Goal: Transaction & Acquisition: Purchase product/service

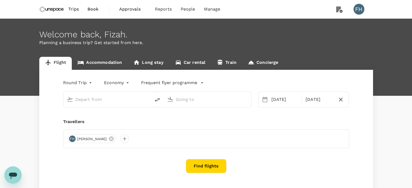
type input "Singapore Changi (SIN)"
type input "Kuala Lumpur Intl ([GEOGRAPHIC_DATA])"
type input "Singapore Changi (SIN)"
type input "Kuala Lumpur Intl ([GEOGRAPHIC_DATA])"
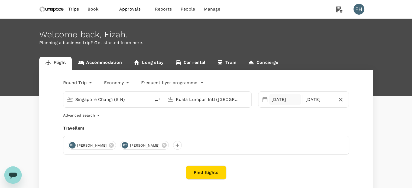
click at [285, 104] on div "[DATE]" at bounding box center [285, 99] width 32 height 11
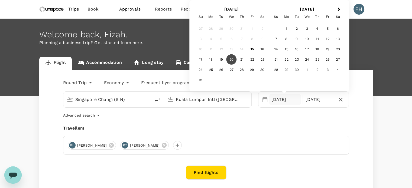
click at [233, 60] on div "20" at bounding box center [231, 59] width 10 height 10
click at [312, 102] on div "[DATE]" at bounding box center [319, 99] width 32 height 11
click at [230, 58] on div "20" at bounding box center [231, 59] width 10 height 10
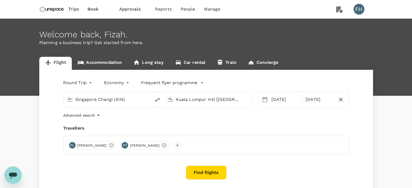
click at [208, 119] on div "Round Trip roundtrip Economy economy Frequent flyer programme Singapore Changi …" at bounding box center [205, 134] width 333 height 129
click at [108, 144] on icon at bounding box center [111, 145] width 6 height 6
click at [109, 144] on icon at bounding box center [111, 145] width 5 height 5
click at [74, 146] on div at bounding box center [72, 145] width 9 height 9
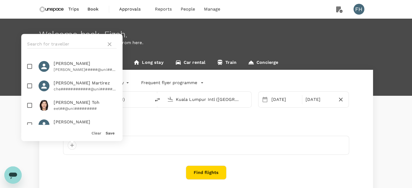
scroll to position [108, 0]
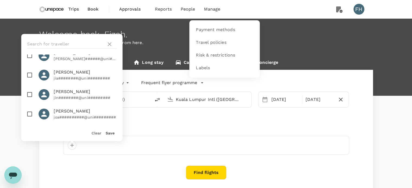
click at [217, 7] on span "Manage" at bounding box center [212, 9] width 17 height 6
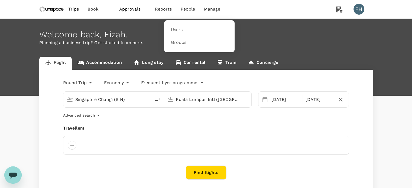
click at [192, 9] on span "People" at bounding box center [188, 9] width 15 height 6
click at [181, 32] on span "Users" at bounding box center [177, 30] width 12 height 6
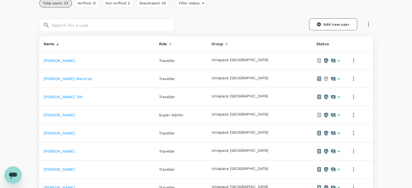
scroll to position [81, 0]
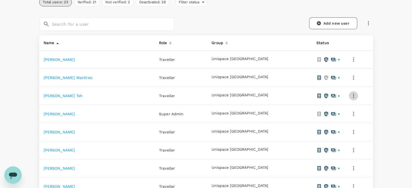
click at [350, 96] on icon "button" at bounding box center [353, 96] width 6 height 6
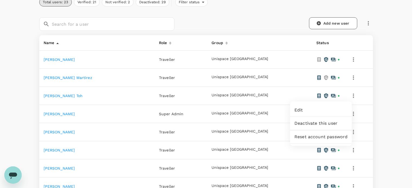
click at [303, 121] on span "Deactivate this user" at bounding box center [320, 123] width 53 height 6
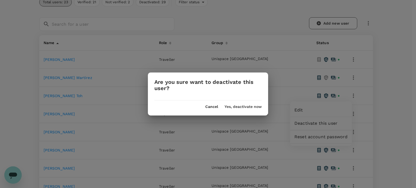
click at [251, 108] on button "Yes, deactivate now" at bounding box center [242, 107] width 37 height 4
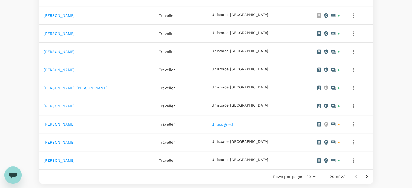
scroll to position [352, 0]
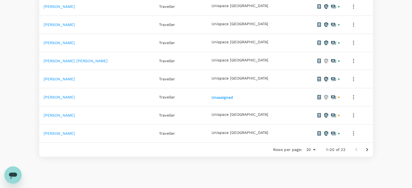
click at [364, 148] on icon "Go to next page" at bounding box center [367, 149] width 6 height 6
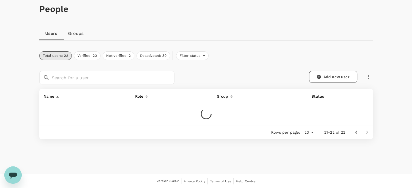
scroll to position [42, 0]
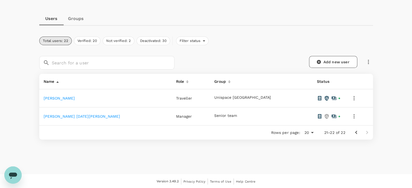
click at [356, 136] on button "Go to previous page" at bounding box center [356, 132] width 11 height 11
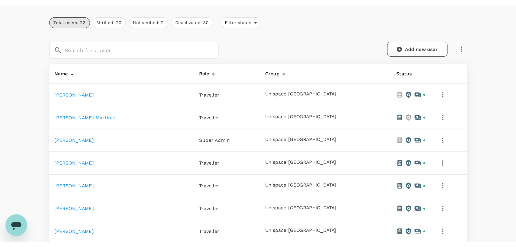
scroll to position [0, 0]
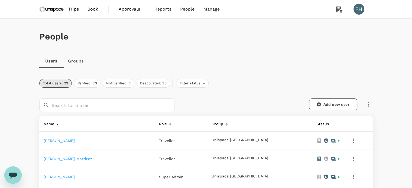
click at [75, 11] on span "Trips" at bounding box center [73, 9] width 11 height 6
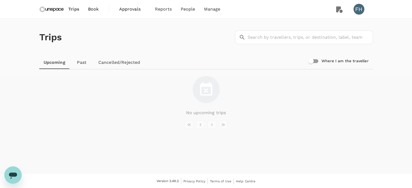
click at [57, 7] on img at bounding box center [51, 9] width 25 height 12
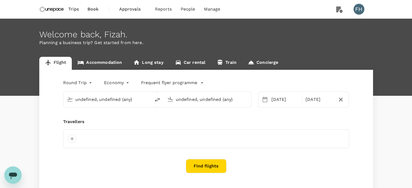
type input "Singapore Changi (SIN)"
type input "Kuala Lumpur Intl ([GEOGRAPHIC_DATA])"
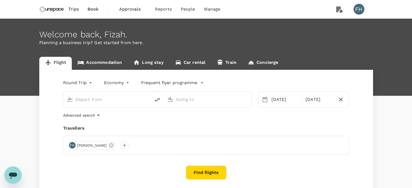
type input "Singapore Changi (SIN)"
type input "Kuala Lumpur Intl ([GEOGRAPHIC_DATA])"
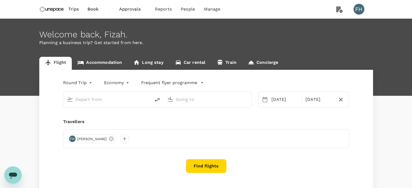
type input "Singapore Changi (SIN)"
type input "Kuala Lumpur Intl ([GEOGRAPHIC_DATA])"
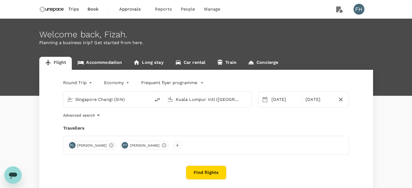
click at [138, 103] on input "Singapore Changi (SIN)" at bounding box center [107, 99] width 64 height 8
click at [126, 99] on input "Singapore Changi (SIN)" at bounding box center [107, 99] width 64 height 8
click at [132, 102] on input "Singapore Changi (SIN)" at bounding box center [107, 99] width 64 height 8
drag, startPoint x: 78, startPoint y: 102, endPoint x: 25, endPoint y: 109, distance: 53.5
click at [25, 109] on div "Flight Accommodation Long stay Car rental Train Concierge Round Trip roundtrip …" at bounding box center [206, 128] width 412 height 142
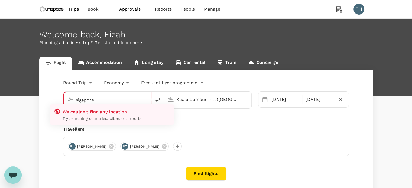
click at [99, 99] on input "sigapore" at bounding box center [108, 100] width 64 height 8
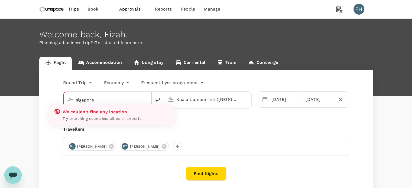
type input "Singapore Changi (SIN)"
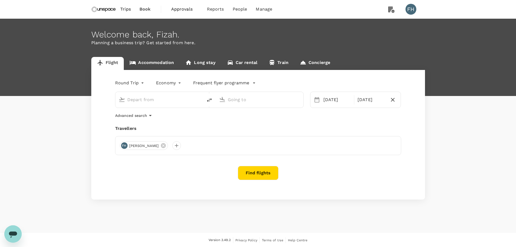
type input "Singapore Changi (SIN)"
type input "Kuala Lumpur Intl ([GEOGRAPHIC_DATA])"
type input "Singapore Changi (SIN)"
type input "Kuala Lumpur Intl ([GEOGRAPHIC_DATA])"
click at [274, 101] on input "Kuala Lumpur Intl ([GEOGRAPHIC_DATA])" at bounding box center [260, 99] width 64 height 8
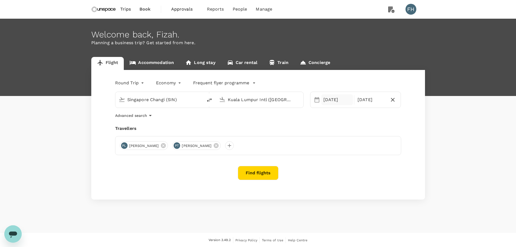
click at [328, 100] on div "[DATE]" at bounding box center [337, 99] width 32 height 11
click at [352, 167] on div "20" at bounding box center [352, 167] width 10 height 10
click at [353, 165] on div "20" at bounding box center [352, 167] width 10 height 10
click at [273, 125] on div "Travellers" at bounding box center [258, 128] width 286 height 6
click at [264, 173] on button "Find flights" at bounding box center [258, 173] width 41 height 14
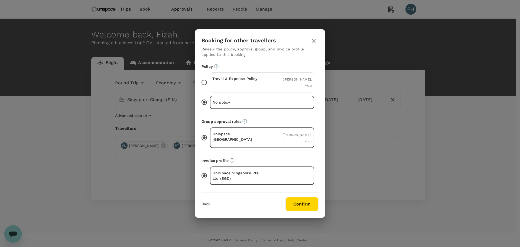
click at [283, 84] on span "( Pui Kheng Lee, You )" at bounding box center [297, 82] width 29 height 10
click at [210, 84] on input "Travel & Expense Policy ( Pui Kheng Lee, You )" at bounding box center [203, 82] width 11 height 11
click at [297, 198] on button "Confirm" at bounding box center [301, 204] width 33 height 14
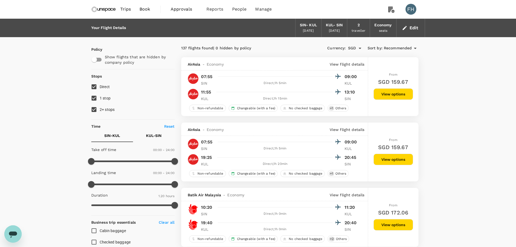
click at [102, 94] on label "1 stop" at bounding box center [129, 97] width 82 height 11
click at [100, 94] on input "1 stop" at bounding box center [93, 97] width 11 height 11
checkbox input "false"
click at [100, 112] on span "2+ stops" at bounding box center [107, 109] width 15 height 6
click at [100, 112] on input "2+ stops" at bounding box center [93, 109] width 11 height 11
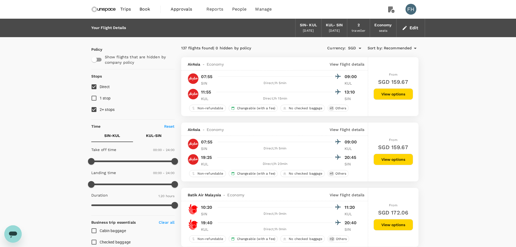
checkbox input "false"
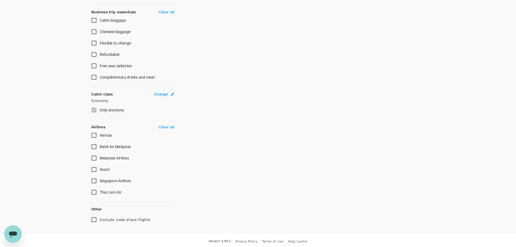
scroll to position [212, 0]
click at [92, 163] on input "Scoot" at bounding box center [93, 167] width 11 height 11
checkbox input "true"
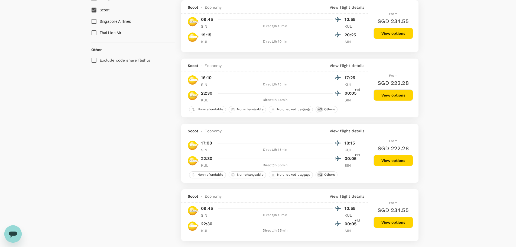
scroll to position [352, 0]
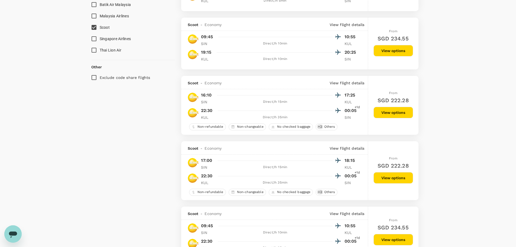
click at [387, 51] on button "View options" at bounding box center [393, 50] width 40 height 11
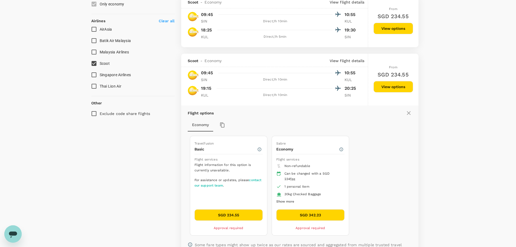
scroll to position [315, 0]
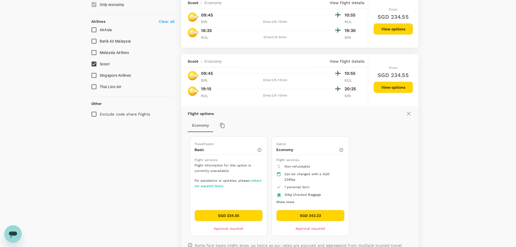
click at [238, 213] on button "SGD 234.55" at bounding box center [228, 215] width 68 height 11
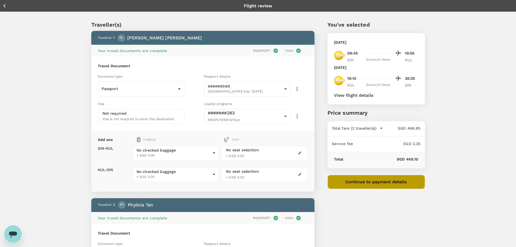
click at [362, 182] on button "Continue to payment details" at bounding box center [375, 182] width 97 height 14
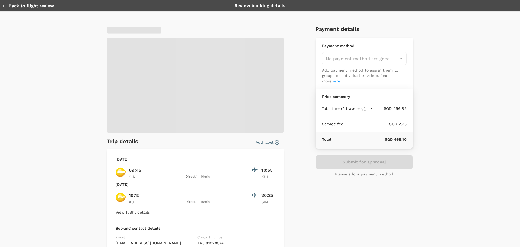
type input "9ca6ee36-36cb-4982-994b-715ae594bb55"
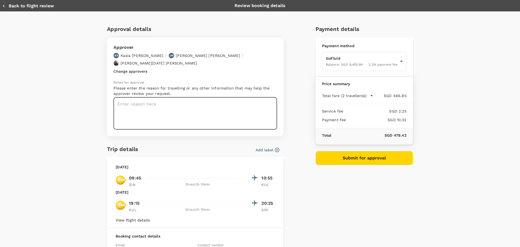
click at [143, 97] on textarea at bounding box center [194, 113] width 163 height 32
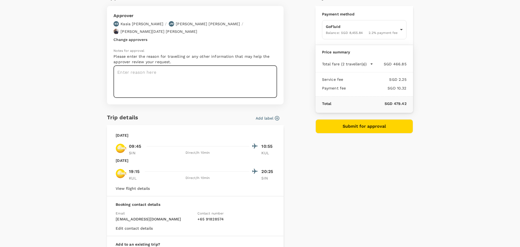
scroll to position [81, 0]
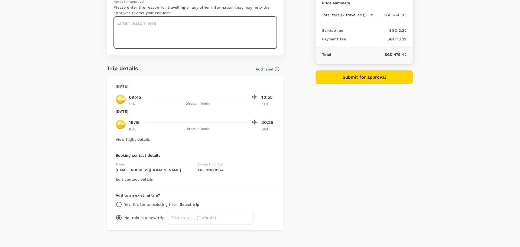
click at [259, 64] on div "Add label" at bounding box center [266, 68] width 26 height 8
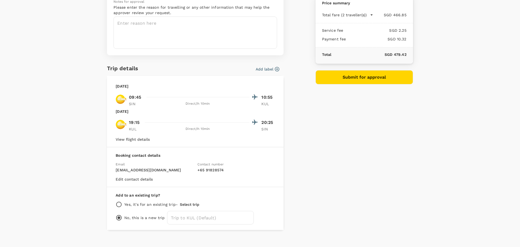
click at [259, 66] on button "Add label" at bounding box center [268, 68] width 24 height 5
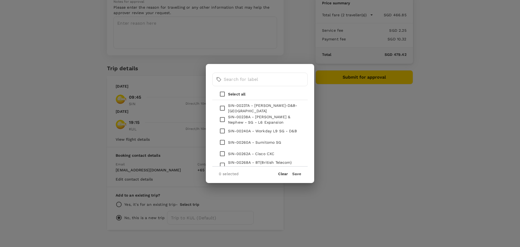
scroll to position [283, 0]
click at [241, 82] on input "text" at bounding box center [266, 80] width 84 height 14
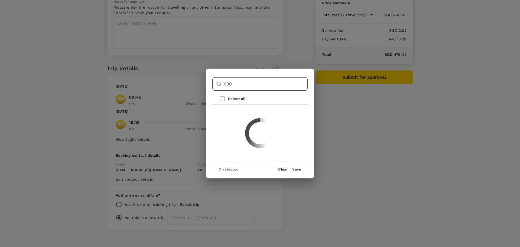
scroll to position [0, 0]
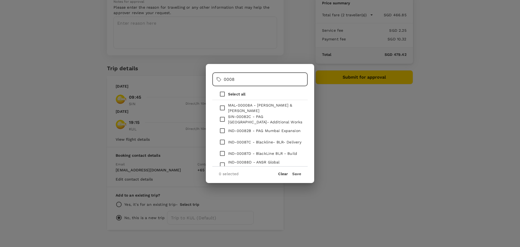
type input "0008"
click at [224, 107] on input "checkbox" at bounding box center [222, 107] width 11 height 11
checkbox input "true"
click at [301, 172] on button "Save" at bounding box center [296, 173] width 9 height 4
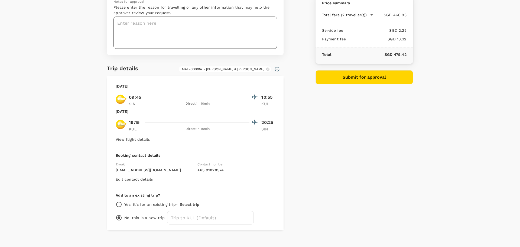
click at [215, 32] on textarea at bounding box center [194, 33] width 163 height 32
click at [196, 17] on textarea "MAL-00008A Smith & Nephew KL" at bounding box center [194, 33] width 163 height 32
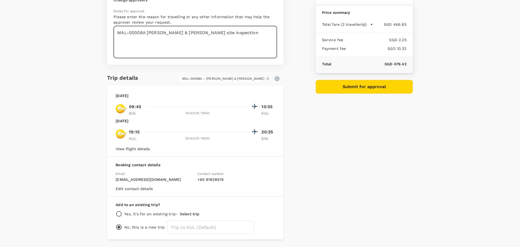
scroll to position [81, 0]
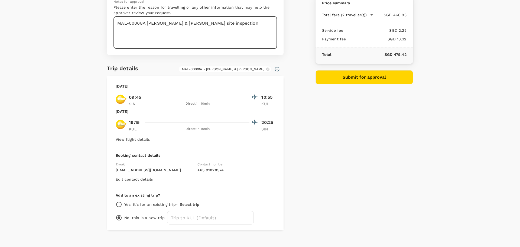
type textarea "MAL-00008A Smith & Nephew KL site inspection"
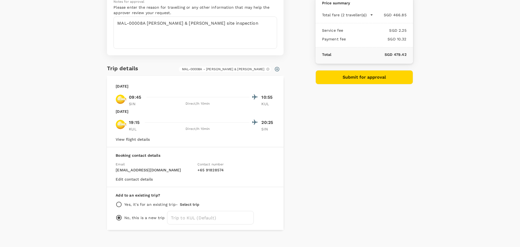
click at [120, 201] on div "Yes, it's for an existing trip - Select trip" at bounding box center [195, 204] width 159 height 6
click at [116, 201] on input "radio" at bounding box center [119, 204] width 6 height 6
radio input "true"
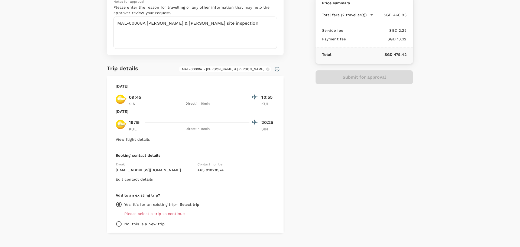
click at [143, 211] on p "Please select a trip to continue" at bounding box center [199, 213] width 151 height 5
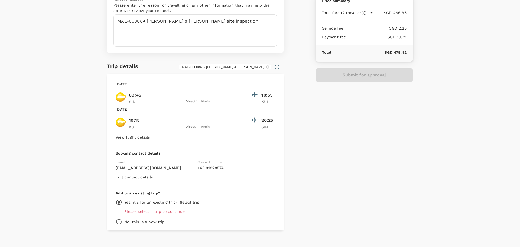
scroll to position [83, 0]
click at [168, 208] on p "Please select a trip to continue" at bounding box center [199, 210] width 151 height 5
click at [131, 208] on p "Please select a trip to continue" at bounding box center [199, 210] width 151 height 5
click at [116, 218] on input "radio" at bounding box center [119, 221] width 6 height 6
radio input "true"
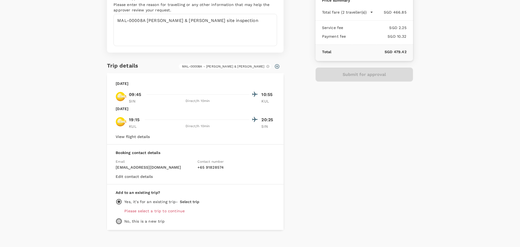
radio input "false"
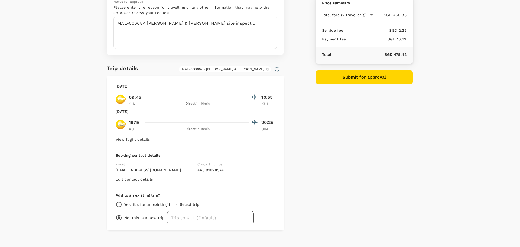
click at [174, 211] on input "text" at bounding box center [210, 218] width 87 height 14
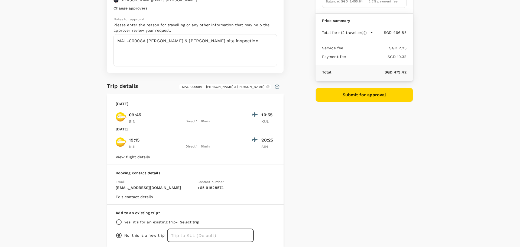
scroll to position [54, 0]
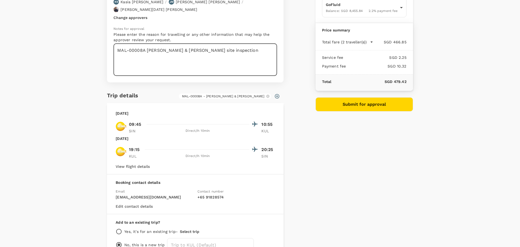
drag, startPoint x: 220, startPoint y: 43, endPoint x: 107, endPoint y: 49, distance: 113.3
click at [107, 49] on div "Approver KS Kasia Soheili / JM Joanne Morris / Timothy Luther Noel Larson Chang…" at bounding box center [195, 33] width 176 height 98
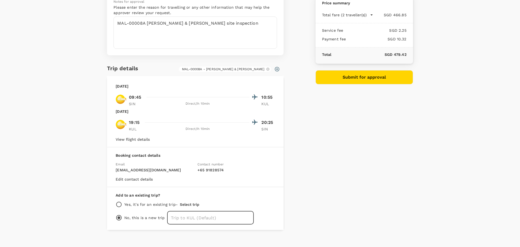
click at [179, 211] on input "text" at bounding box center [210, 218] width 87 height 14
paste input "MAL-00008A Smith & Nephew KL site inspection"
type input "MAL-00008A Smith & Nephew KL site inspection"
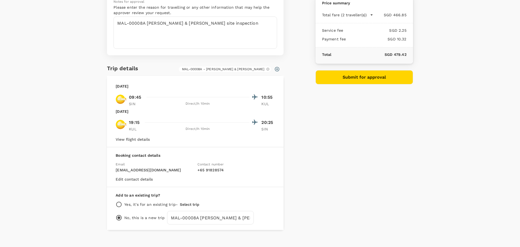
click at [296, 187] on div "Approval details Approver KS Kasia Soheili / JM Joanne Morris / Timothy Luther …" at bounding box center [258, 85] width 310 height 290
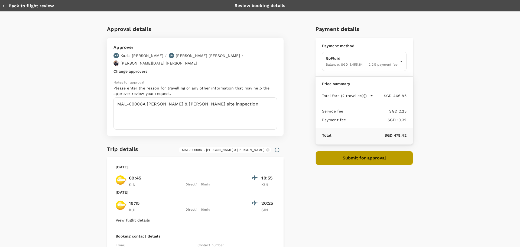
click at [320, 159] on button "Submit for approval" at bounding box center [363, 158] width 97 height 14
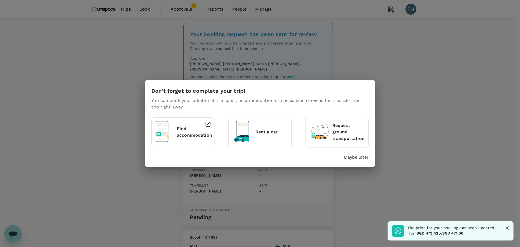
click at [361, 162] on div "Don't forget to complete your trip! You can book your additional transport, acc…" at bounding box center [260, 123] width 230 height 87
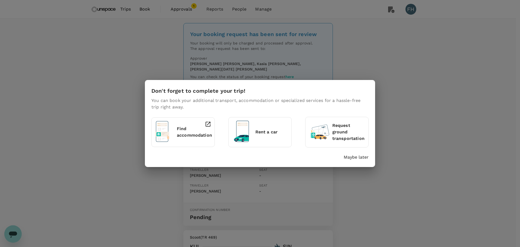
click at [351, 162] on div "Don't forget to complete your trip! You can book your additional transport, acc…" at bounding box center [260, 123] width 230 height 87
click at [354, 157] on p "Maybe later" at bounding box center [356, 157] width 25 height 6
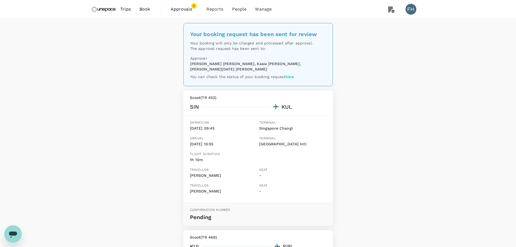
click at [103, 9] on img at bounding box center [103, 9] width 25 height 12
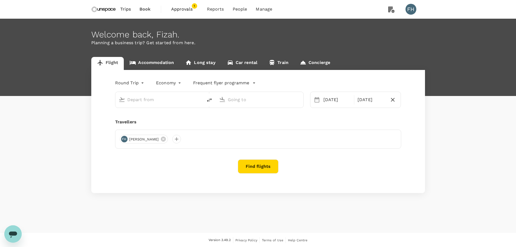
type input "Singapore Changi (SIN)"
type input "Kuala Lumpur Intl ([GEOGRAPHIC_DATA])"
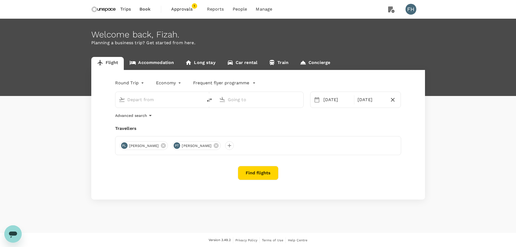
type input "Singapore Changi (SIN)"
type input "Kuala Lumpur Intl ([GEOGRAPHIC_DATA])"
